Goal: Transaction & Acquisition: Purchase product/service

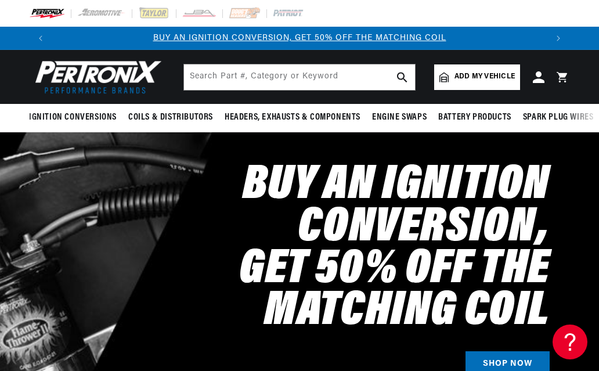
click at [486, 81] on span "Add my vehicle" at bounding box center [484, 76] width 60 height 11
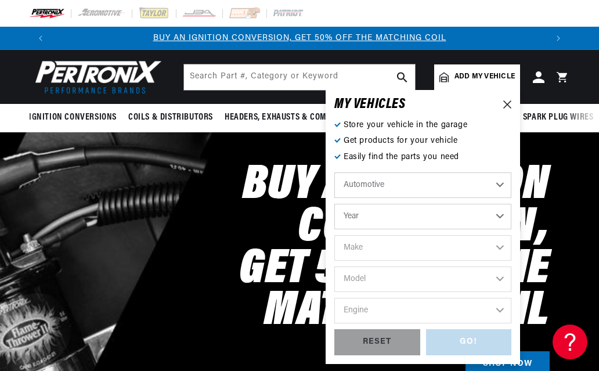
click at [506, 216] on select "Year 2022 2021 2020 2019 2018 2017 2016 2015 2014 2013 2012 2011 2010 2009 2008…" at bounding box center [422, 217] width 177 height 26
select select "1940"
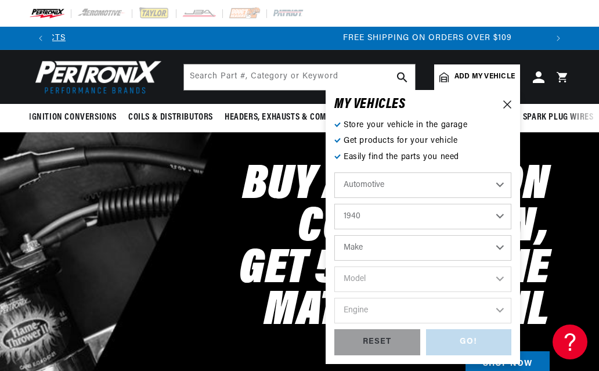
scroll to position [0, 989]
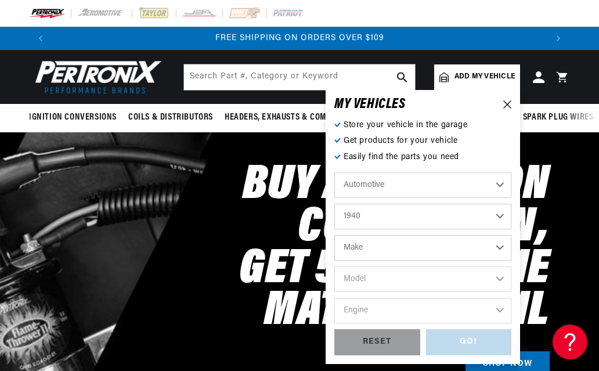
click at [509, 259] on select "Make American Bantam Chevrolet Ford Hudson Hupmobile Packard Plymouth Studebaker" at bounding box center [422, 248] width 177 height 26
select select "Chevrolet"
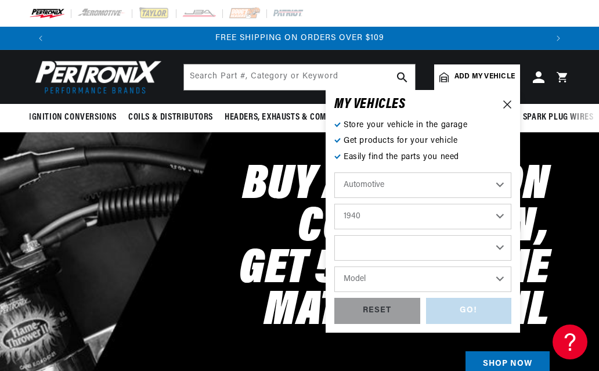
select select "Chevrolet"
click at [502, 279] on select "Model Truck" at bounding box center [422, 279] width 177 height 26
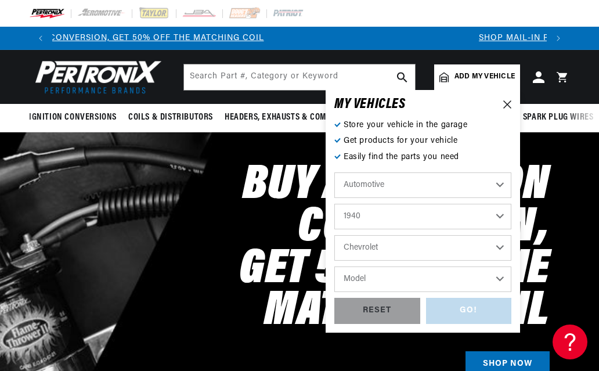
scroll to position [0, 0]
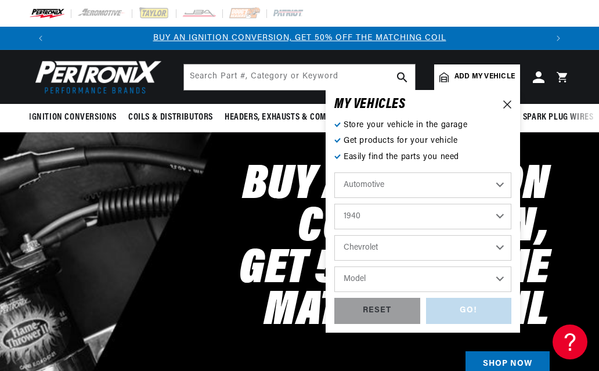
click at [505, 283] on select "Model Truck" at bounding box center [422, 279] width 177 height 26
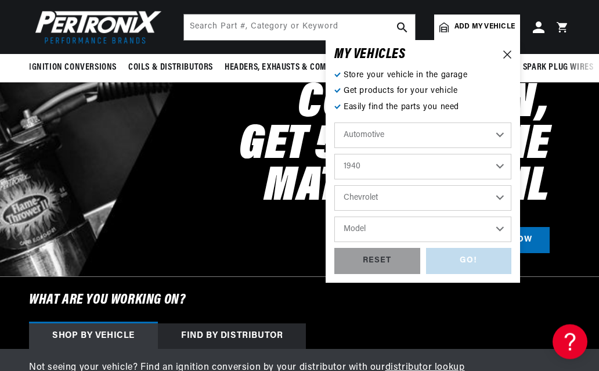
scroll to position [118, 0]
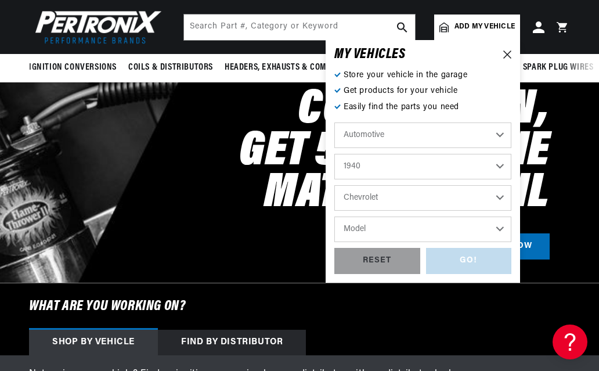
click at [362, 229] on select "Model Truck" at bounding box center [422, 229] width 177 height 26
click at [506, 229] on select "Model Truck" at bounding box center [422, 229] width 177 height 26
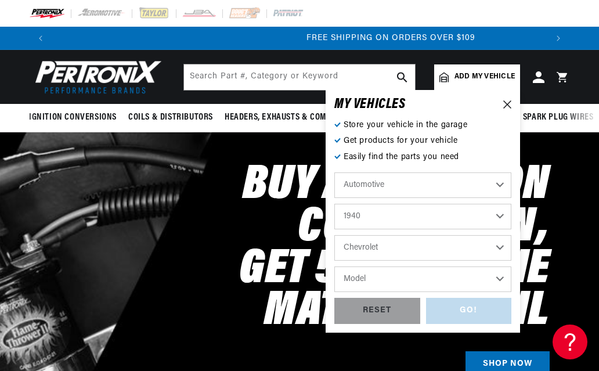
scroll to position [0, 989]
click at [477, 74] on span "Add my vehicle" at bounding box center [484, 76] width 60 height 11
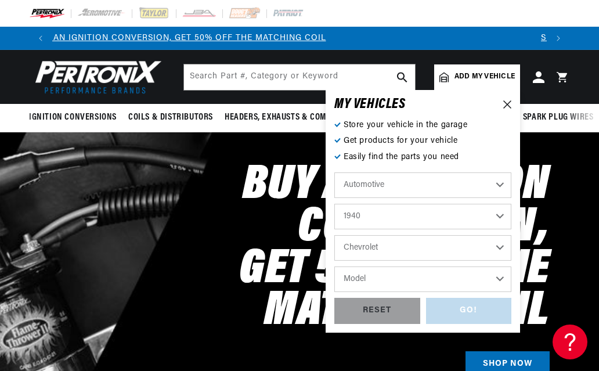
scroll to position [0, 0]
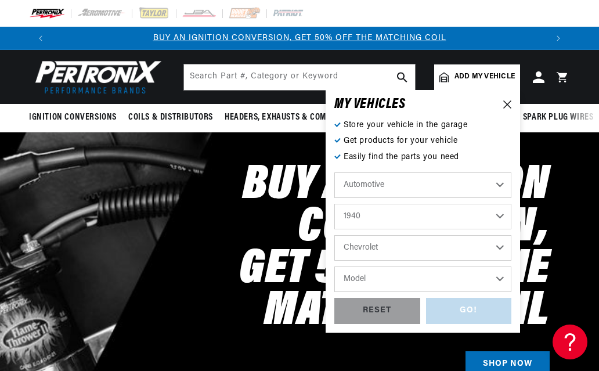
click at [483, 80] on span "Add my vehicle" at bounding box center [484, 76] width 60 height 11
click at [389, 306] on div "RESET" at bounding box center [377, 311] width 86 height 26
select select "Year"
select select "Make"
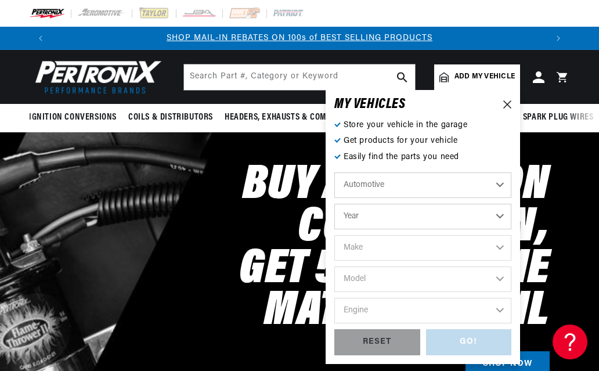
click at [509, 218] on select "Year 2022 2021 2020 2019 2018 2017 2016 2015 2014 2013 2012 2011 2010 2009 2008…" at bounding box center [422, 217] width 177 height 26
select select "1940"
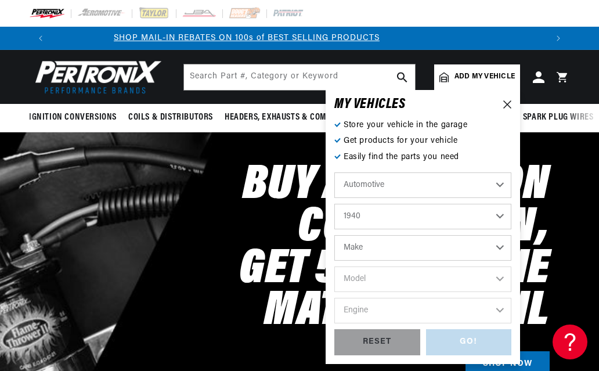
click at [504, 242] on select "Make American Bantam Chevrolet Ford Hudson Hupmobile Packard Plymouth Studebaker" at bounding box center [422, 248] width 177 height 26
select select "Chevrolet"
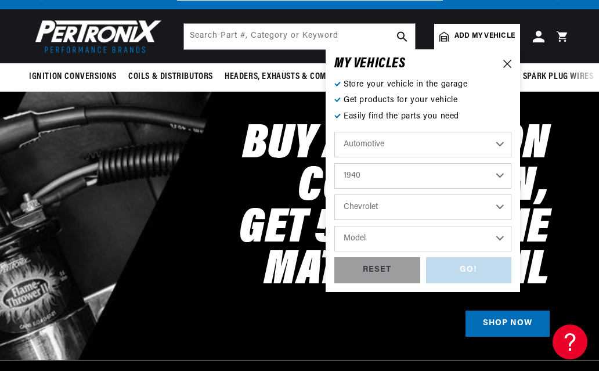
scroll to position [0, 494]
click at [504, 237] on select "Model Truck" at bounding box center [422, 239] width 177 height 26
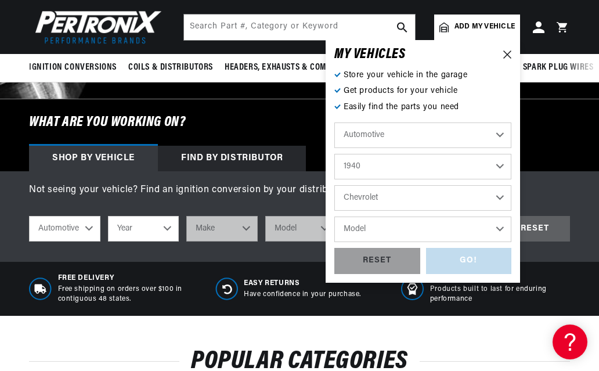
scroll to position [0, 989]
click at [520, 197] on div "Not seeing your vehicle? Find an ignition conversion by your distributor with o…" at bounding box center [299, 216] width 599 height 67
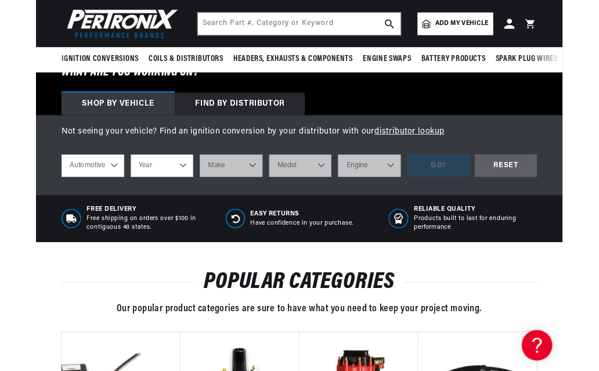
scroll to position [332, 0]
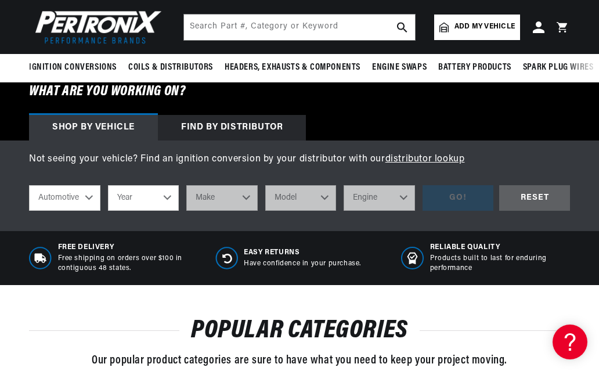
click at [85, 202] on select "Automotive Agricultural Industrial Marine Motorcycle" at bounding box center [64, 198] width 71 height 26
click at [165, 200] on select "Year 2022 2021 2020 2019 2018 2017 2016 2015 2014 2013 2012 2011 2010 2009 2008…" at bounding box center [143, 198] width 71 height 26
select select "1940"
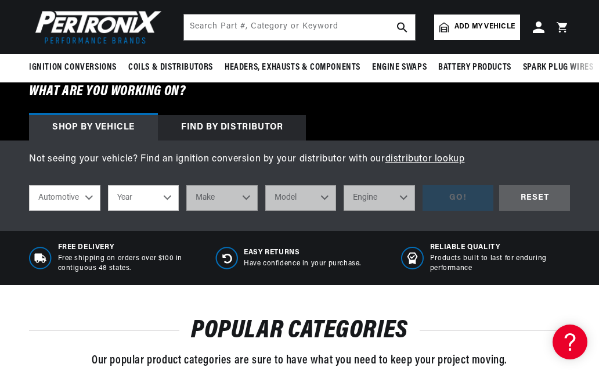
select select "1940"
click at [154, 208] on select "2022 2021 2020 2019 2018 2017 2016 2015 2014 2013 2012 2011 2010 2009 2008 2007…" at bounding box center [143, 198] width 71 height 26
click at [241, 202] on select "Make American Bantam Chevrolet Ford Hudson Hupmobile Packard Plymouth Studebaker" at bounding box center [221, 198] width 71 height 26
select select "Chevrolet"
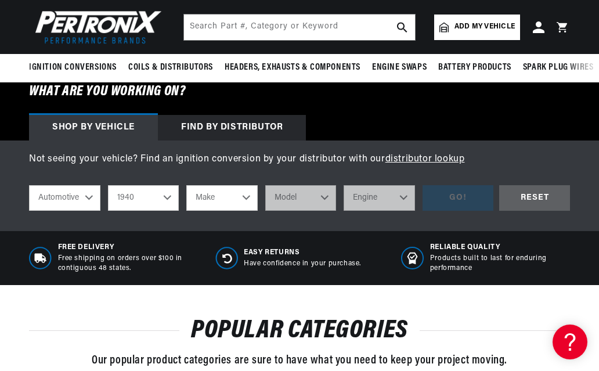
select select "Chevrolet"
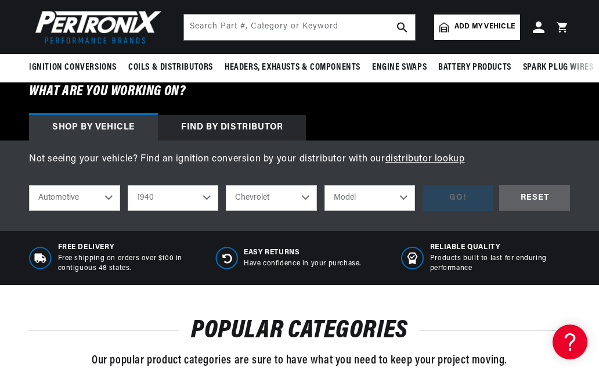
click at [404, 196] on select "Model Truck" at bounding box center [369, 198] width 91 height 26
click at [541, 196] on div "RESET" at bounding box center [534, 198] width 71 height 26
click at [547, 191] on div "RESET" at bounding box center [534, 198] width 71 height 26
click at [548, 193] on div "RESET" at bounding box center [534, 198] width 71 height 26
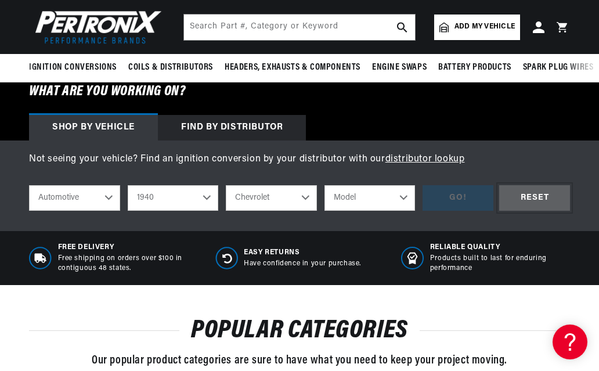
select select "Year"
select select "Make"
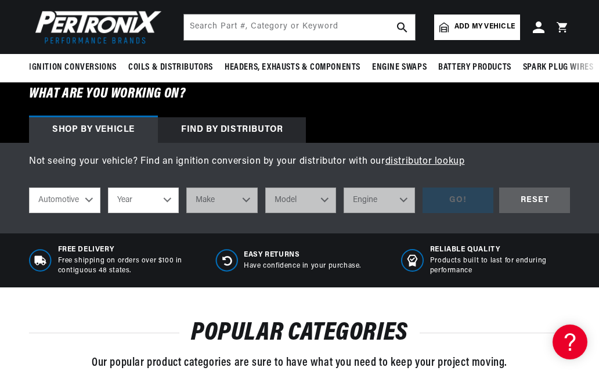
scroll to position [0, 989]
click at [435, 165] on link "distributor lookup" at bounding box center [424, 161] width 79 height 9
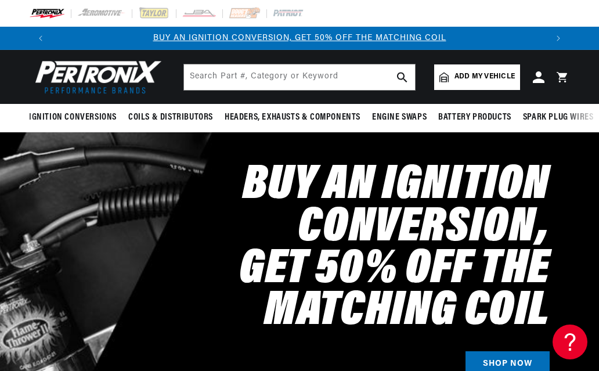
click at [575, 229] on div at bounding box center [299, 266] width 599 height 268
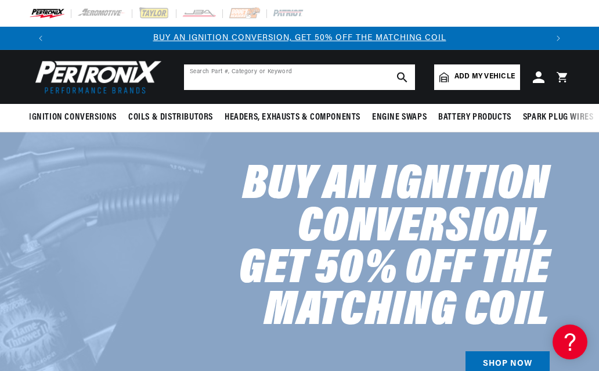
click at [203, 79] on input "text" at bounding box center [299, 77] width 231 height 26
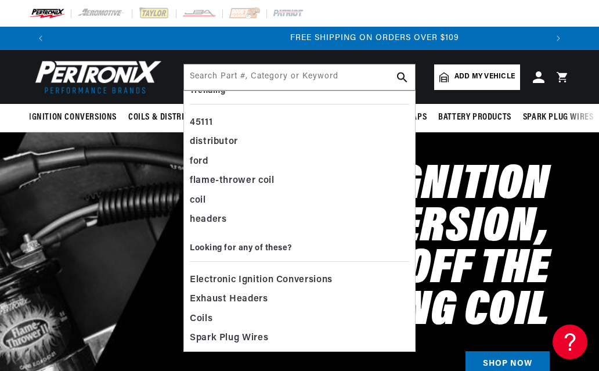
scroll to position [0, 989]
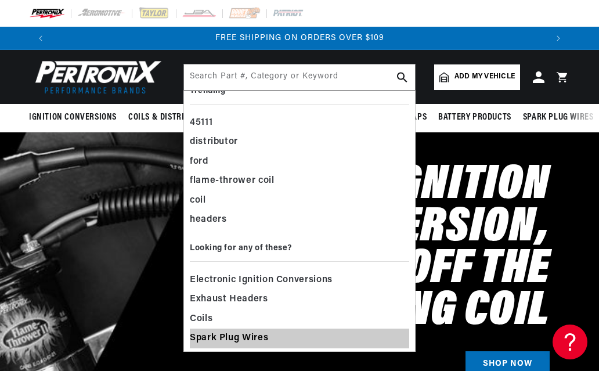
click at [218, 342] on span "Spark Plug Wires" at bounding box center [229, 338] width 78 height 16
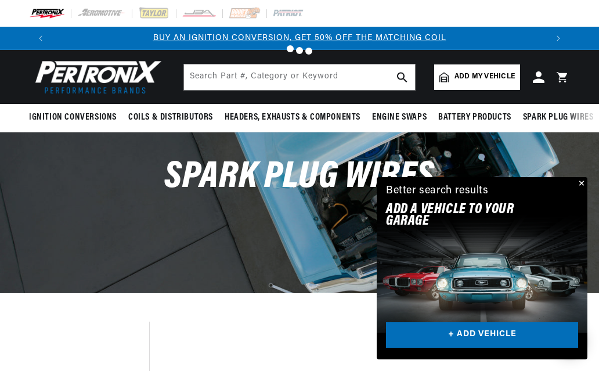
click at [580, 186] on button "Close" at bounding box center [580, 184] width 14 height 14
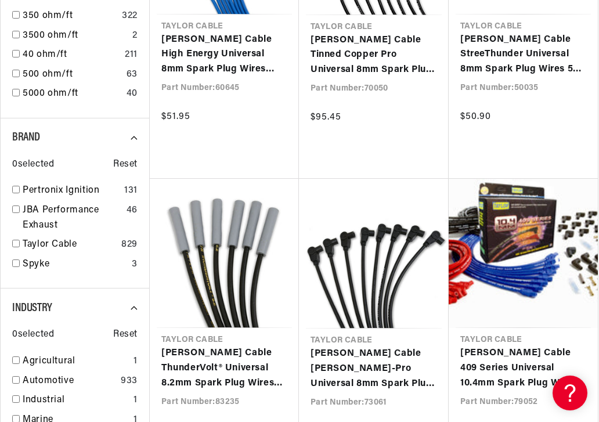
click at [14, 370] on input "checkbox" at bounding box center [16, 380] width 8 height 8
checkbox input "true"
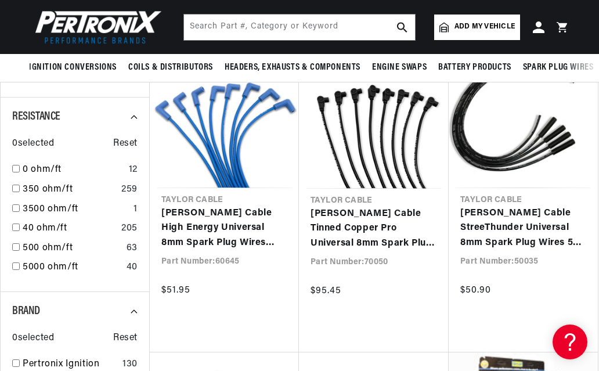
scroll to position [0, 494]
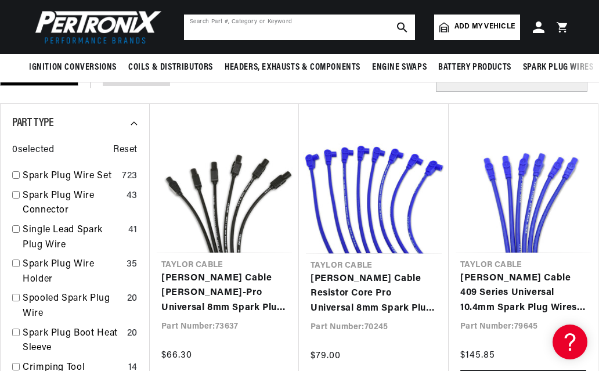
click at [218, 34] on input "text" at bounding box center [299, 28] width 231 height 26
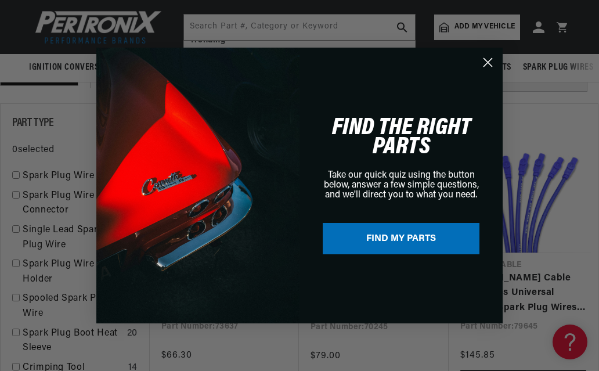
scroll to position [16, 0]
click at [489, 65] on circle "Close dialog" at bounding box center [487, 62] width 19 height 19
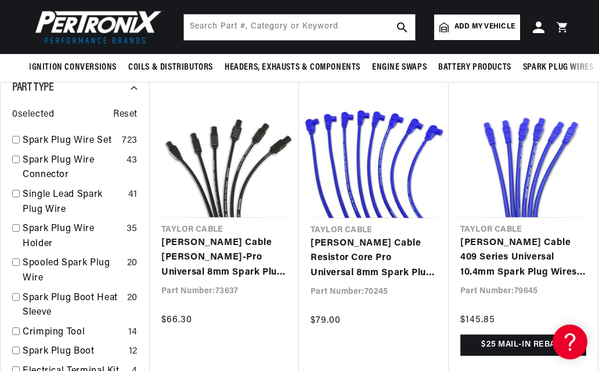
scroll to position [0, 494]
click at [361, 247] on link "[PERSON_NAME] Cable Resistor Core Pro Universal 8mm Spark Plug Wires 3500 Ohm C…" at bounding box center [373, 258] width 126 height 45
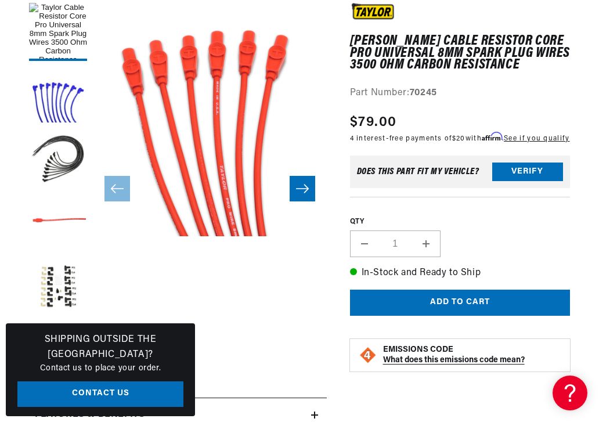
scroll to position [0, 494]
click at [537, 178] on button "Verify" at bounding box center [527, 171] width 71 height 19
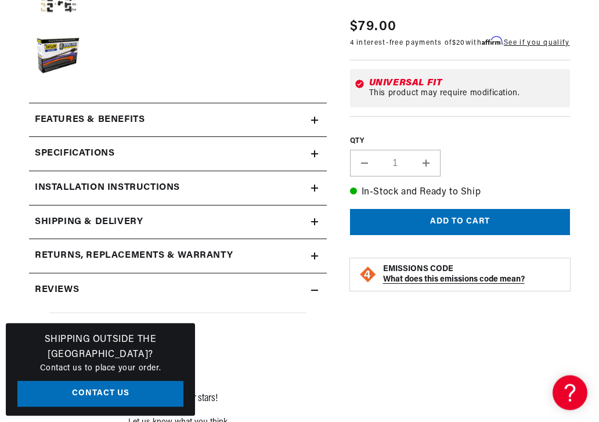
scroll to position [477, 0]
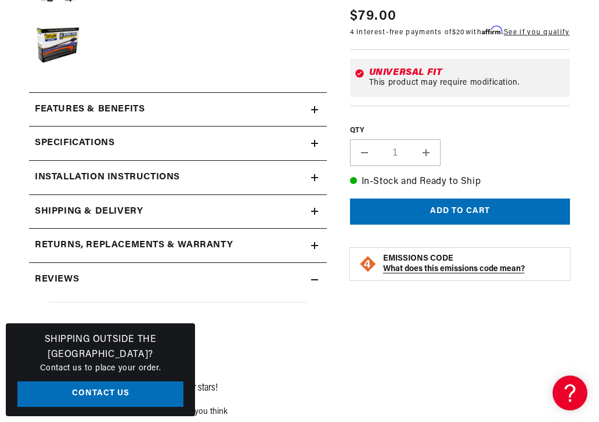
click at [67, 142] on h2 "Specifications" at bounding box center [74, 143] width 79 height 15
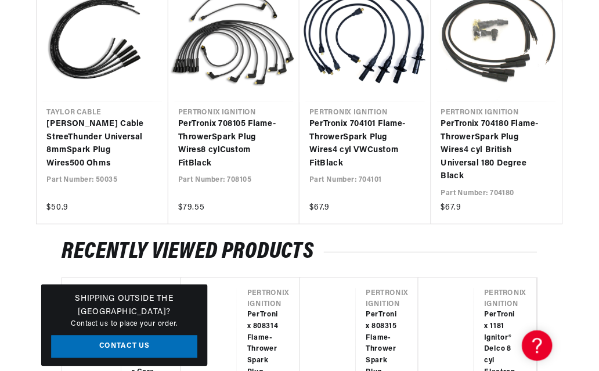
scroll to position [0, 0]
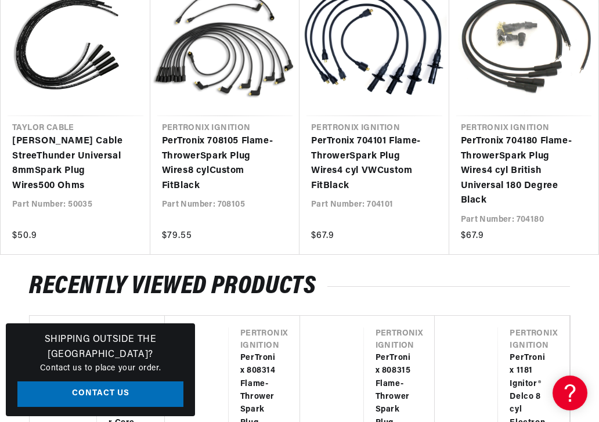
click at [204, 176] on link "PerTronix 708105 Flame-Thrower Spark Plug Wires 8 cyl Custom Fit Black" at bounding box center [219, 163] width 115 height 59
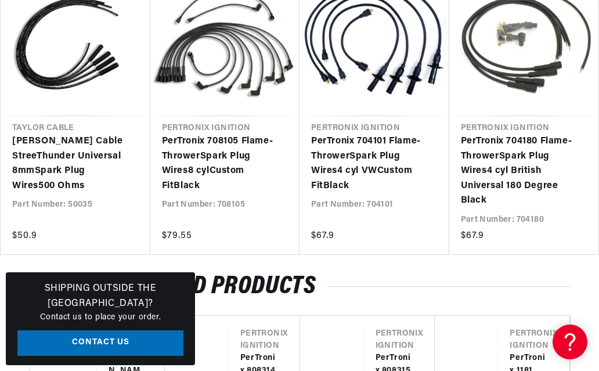
scroll to position [0, 989]
click at [57, 176] on link "Taylor Cable StreeThunder Universal 8mm Spark Plug Wires 500 Ohms" at bounding box center [69, 163] width 115 height 59
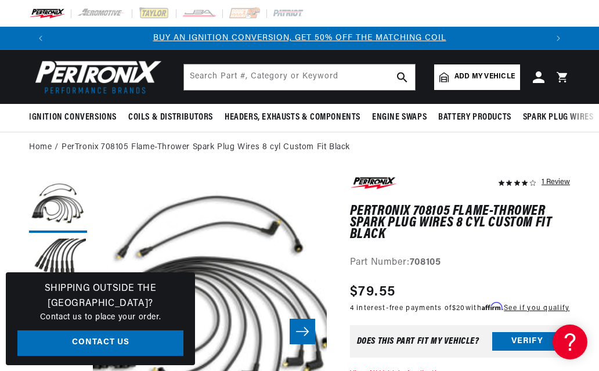
click at [547, 256] on div "Part Number: 708105" at bounding box center [460, 262] width 220 height 15
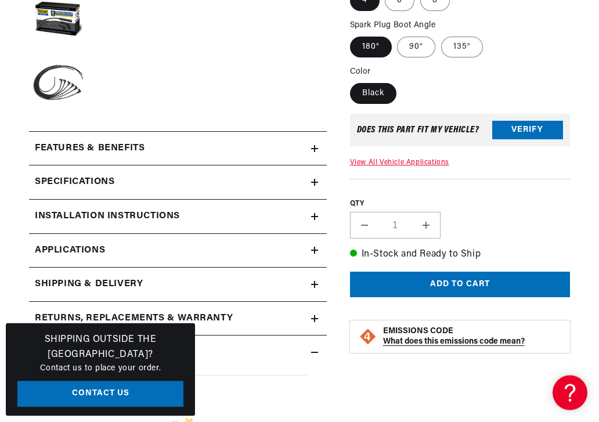
scroll to position [438, 0]
click at [75, 150] on h2 "Features & Benefits" at bounding box center [90, 148] width 110 height 15
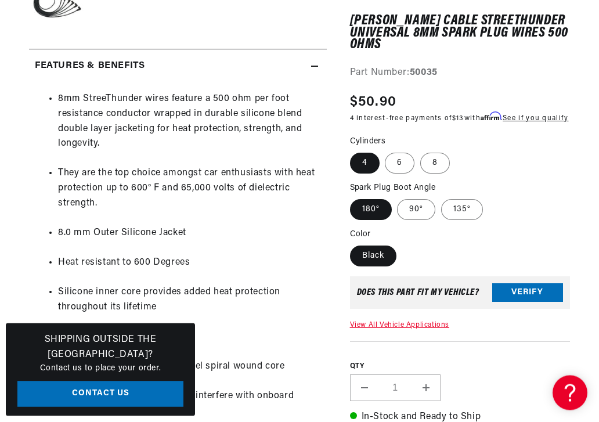
scroll to position [0, 989]
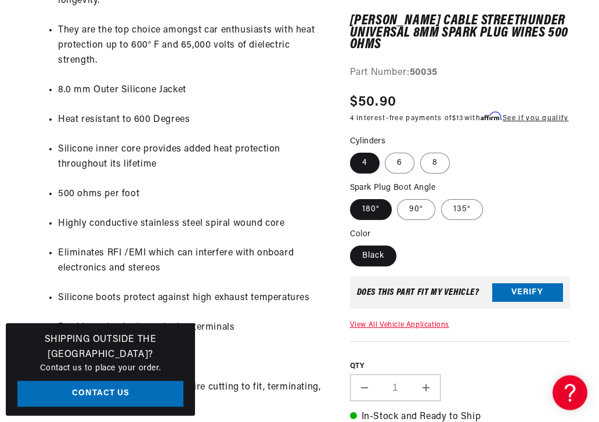
click at [433, 171] on label "8" at bounding box center [435, 163] width 30 height 21
click at [421, 151] on input "8" at bounding box center [420, 150] width 1 height 1
radio input "true"
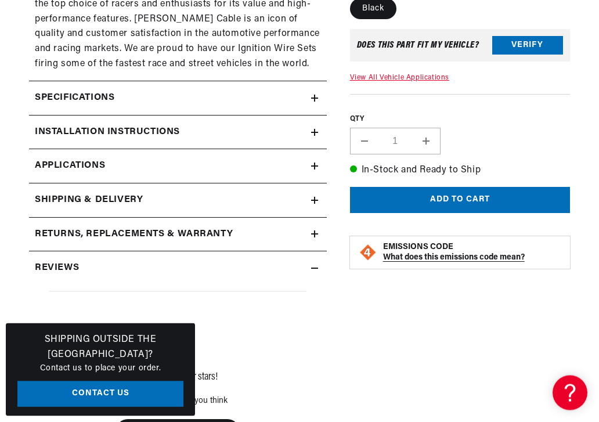
scroll to position [1145, 0]
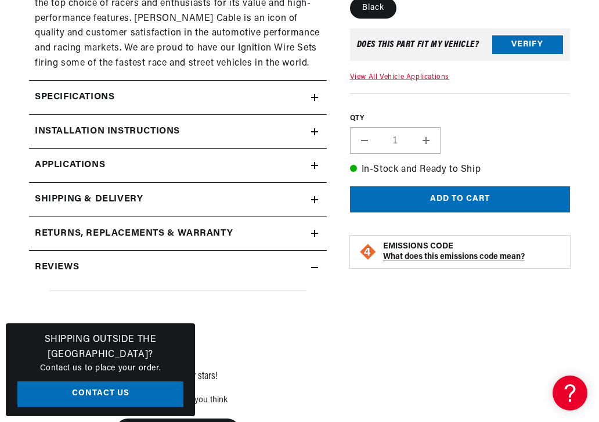
click at [67, 158] on span "Applications" at bounding box center [70, 165] width 70 height 15
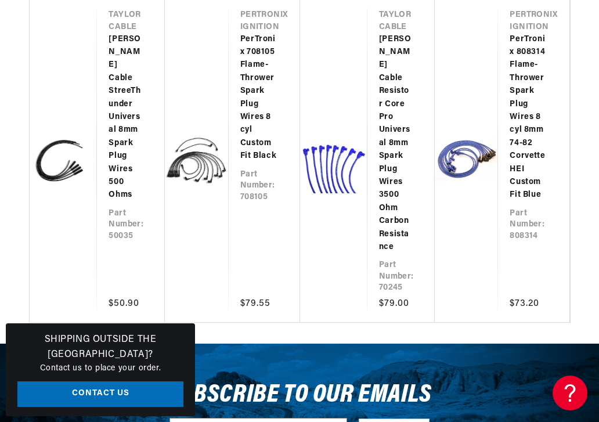
scroll to position [0, 989]
